Goal: Navigation & Orientation: Understand site structure

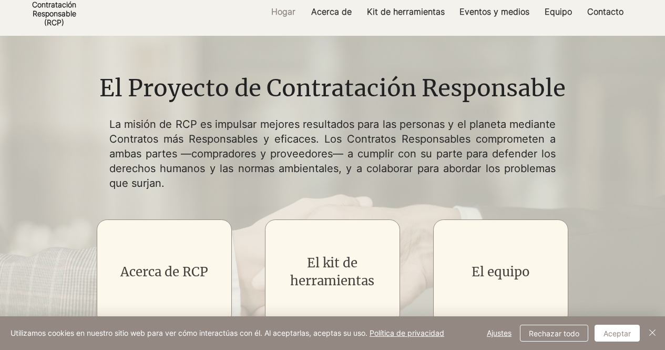
scroll to position [48, 0]
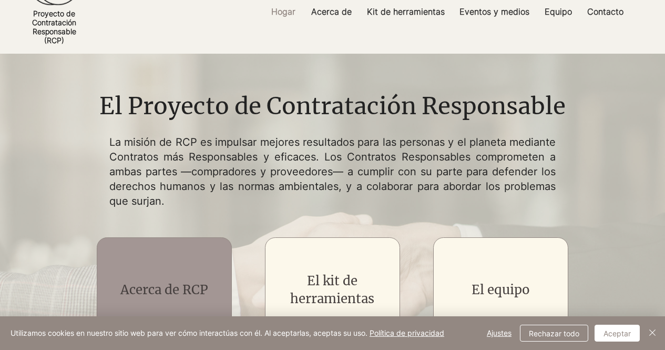
click at [161, 287] on font "Acerca de RCP" at bounding box center [164, 289] width 88 height 16
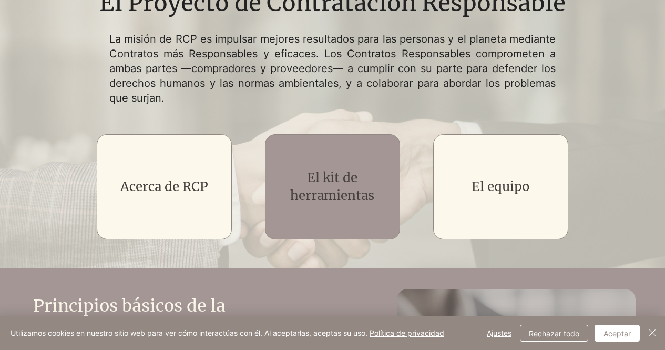
scroll to position [154, 0]
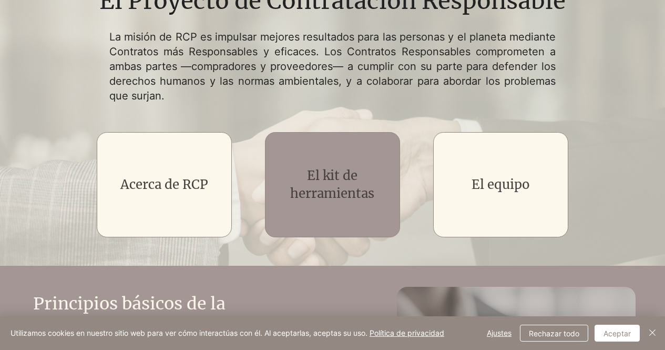
click at [310, 181] on font "El kit de herramientas" at bounding box center [332, 184] width 84 height 34
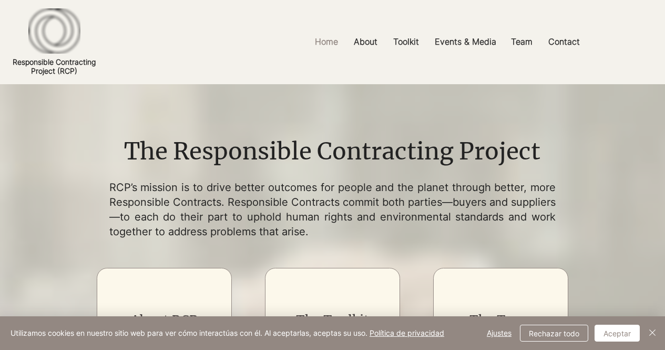
scroll to position [154, 0]
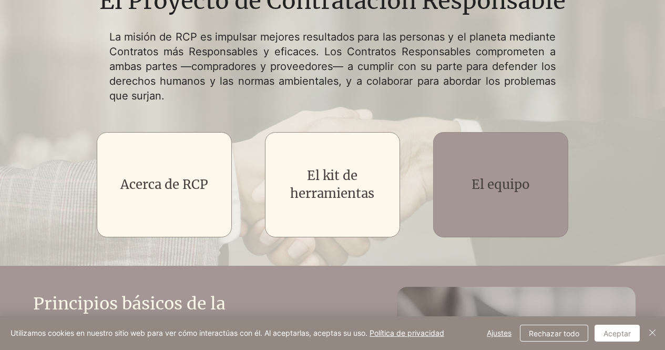
click at [512, 188] on font "El equipo" at bounding box center [501, 184] width 58 height 16
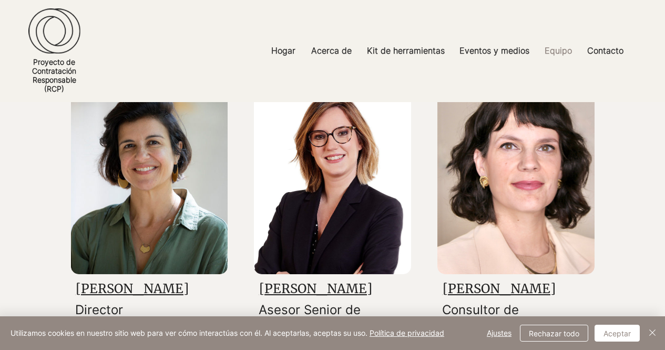
scroll to position [53, 0]
